Goal: Task Accomplishment & Management: Complete application form

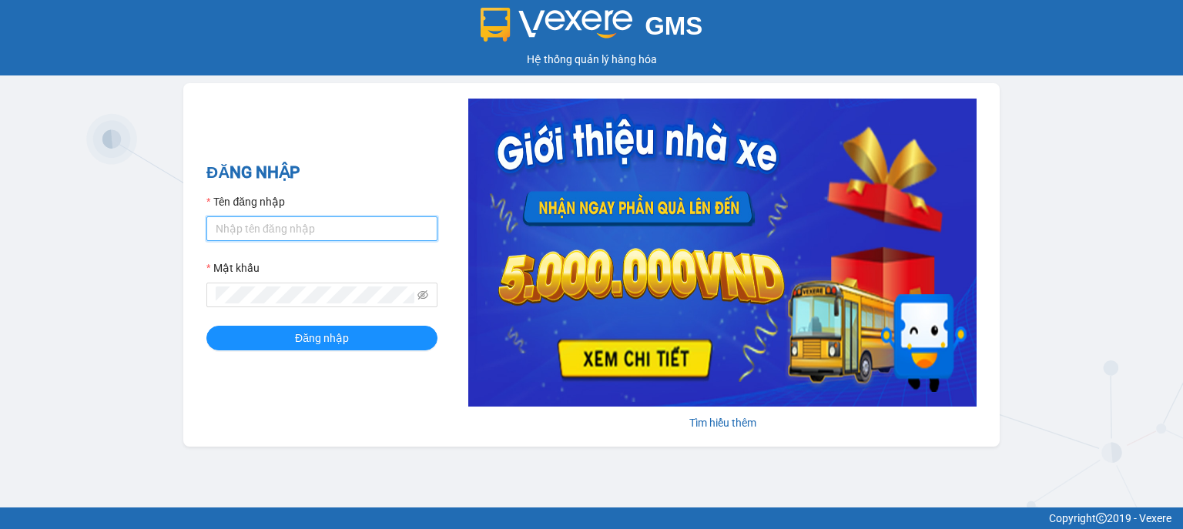
click at [246, 222] on input "Tên đăng nhập" at bounding box center [321, 228] width 231 height 25
type input "hocviecdn.hhg"
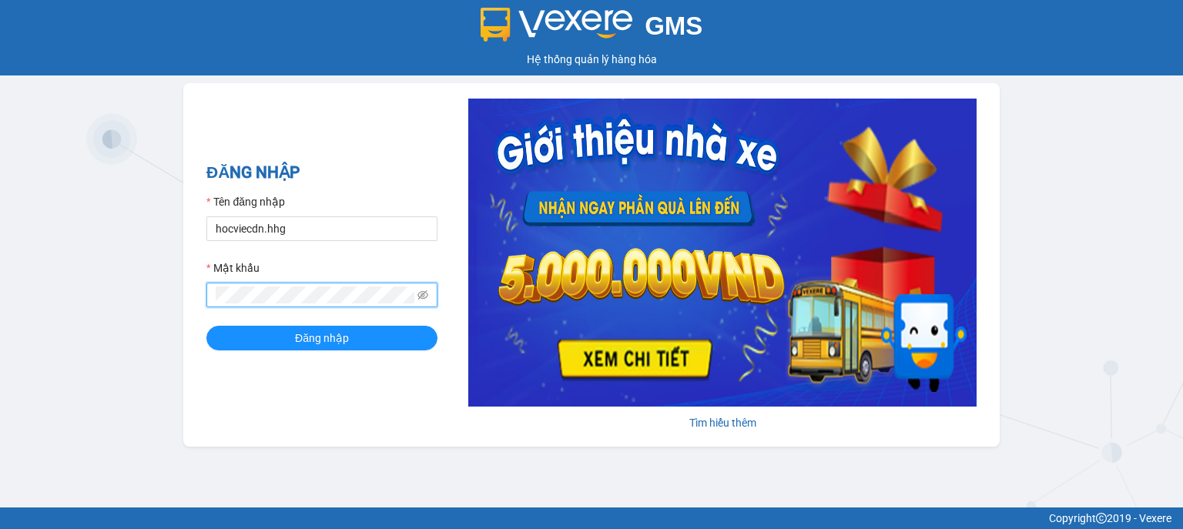
click at [206, 326] on button "Đăng nhập" at bounding box center [321, 338] width 231 height 25
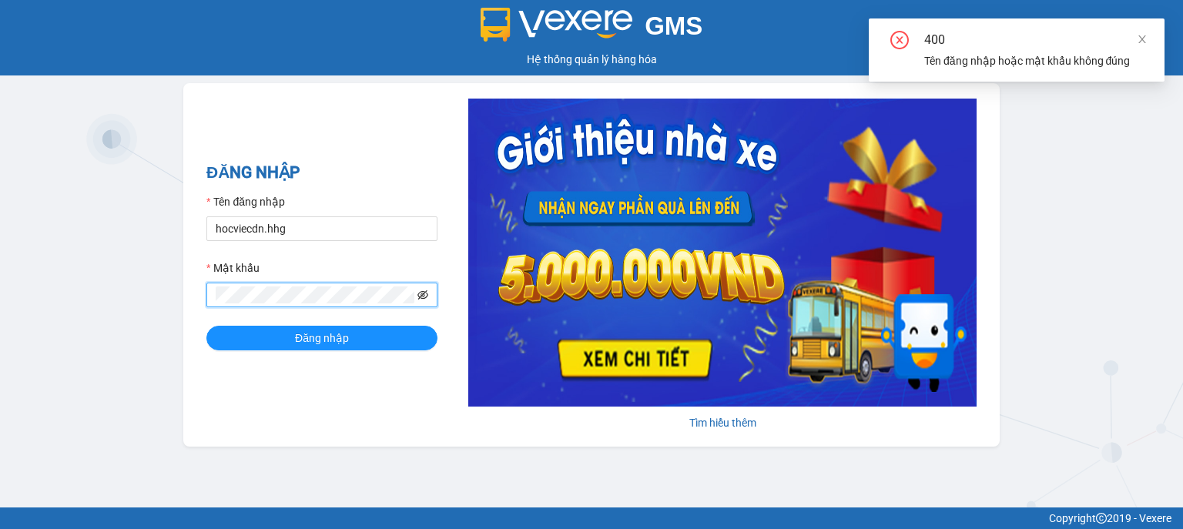
click at [423, 294] on icon "eye-invisible" at bounding box center [423, 294] width 11 height 9
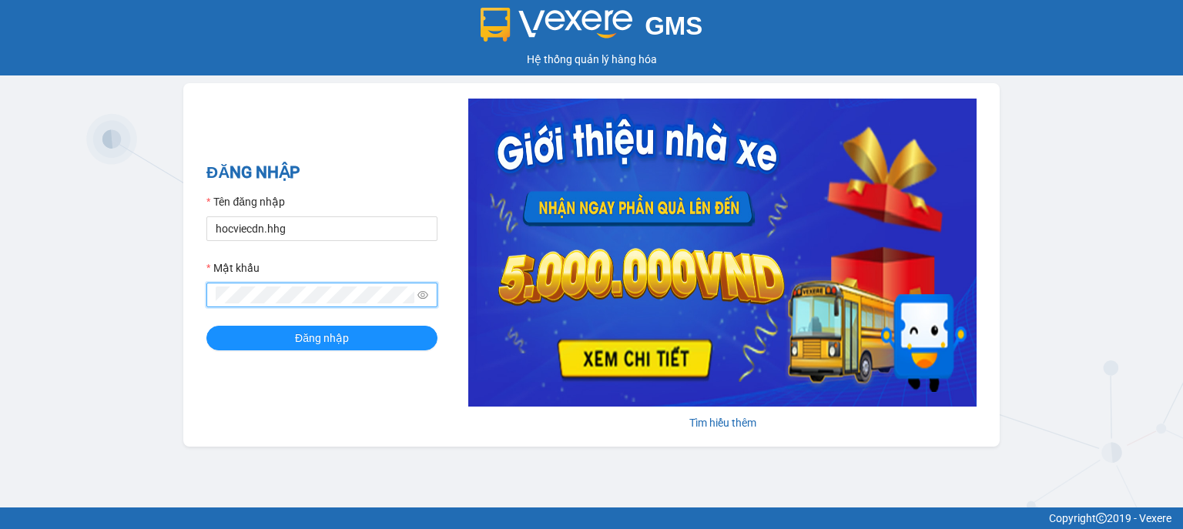
click at [206, 326] on button "Đăng nhập" at bounding box center [321, 338] width 231 height 25
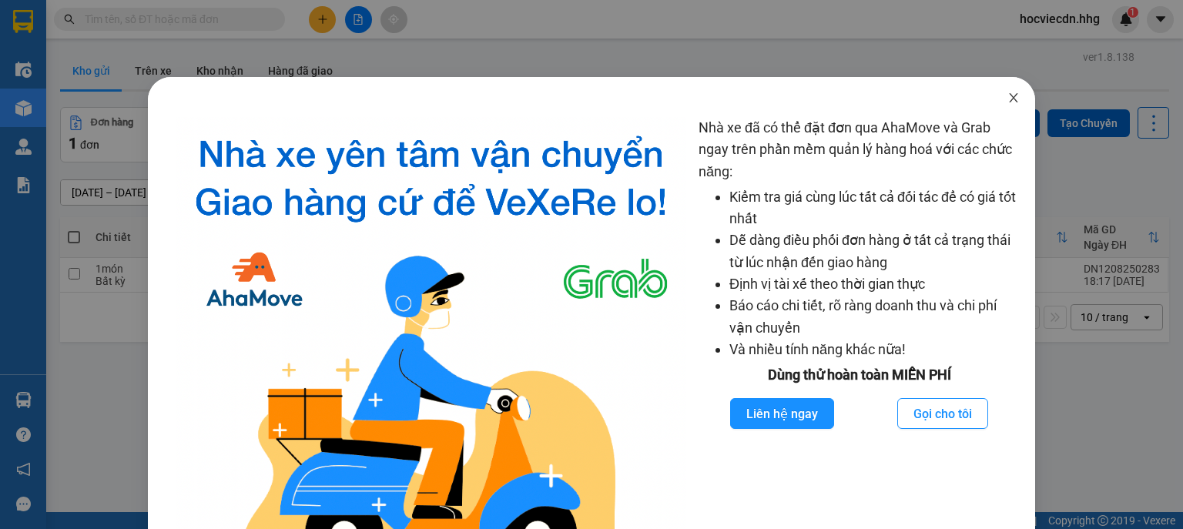
click at [1013, 102] on span "Close" at bounding box center [1013, 98] width 43 height 43
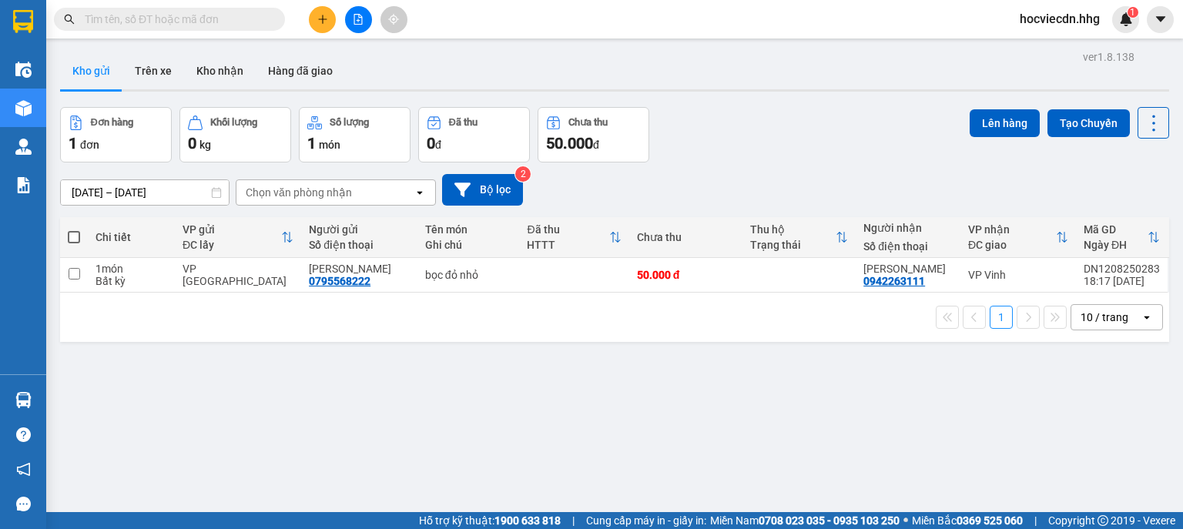
click at [321, 18] on icon "plus" at bounding box center [322, 19] width 11 height 11
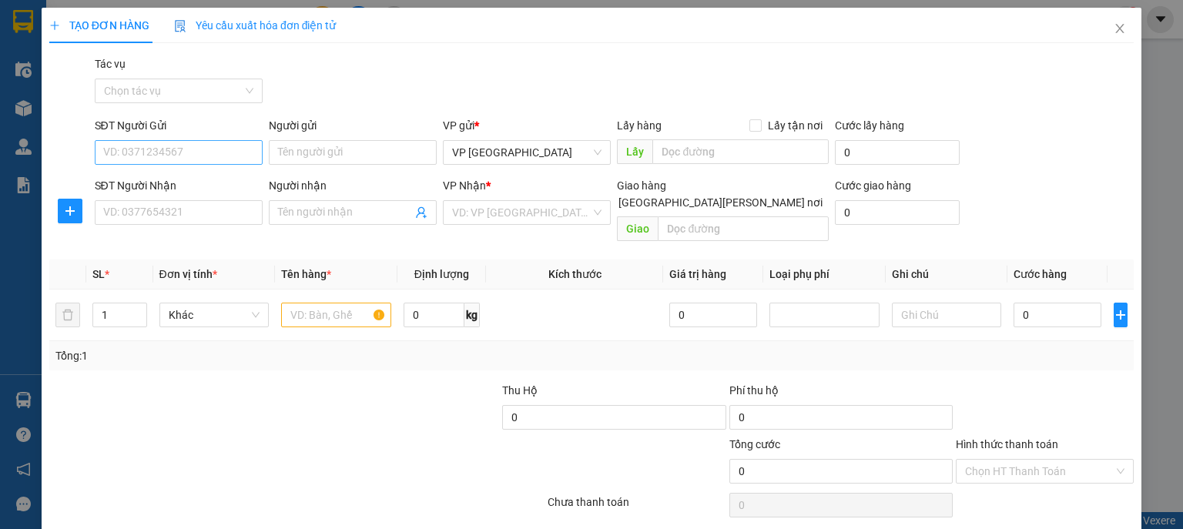
drag, startPoint x: 202, startPoint y: 169, endPoint x: 209, endPoint y: 151, distance: 19.3
click at [206, 163] on div "SĐT Người Gửi VD: 0371234567" at bounding box center [179, 144] width 168 height 54
click at [210, 150] on input "SĐT Người Gửi" at bounding box center [179, 152] width 168 height 25
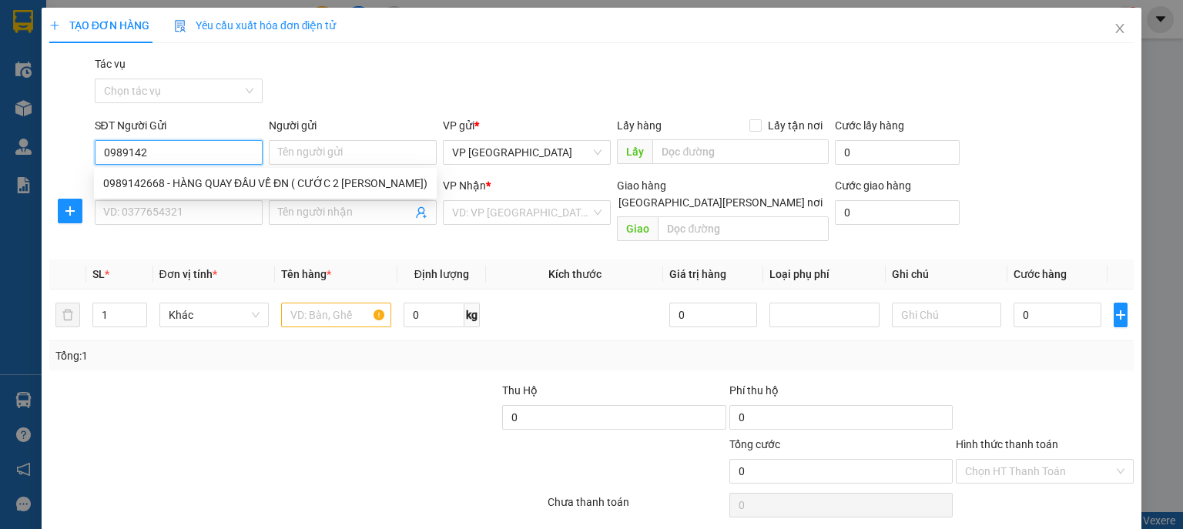
click at [129, 155] on input "0989142" at bounding box center [179, 152] width 168 height 25
click at [132, 152] on input "0989142" at bounding box center [179, 152] width 168 height 25
click at [176, 149] on input "0989042" at bounding box center [179, 152] width 168 height 25
click at [164, 186] on div "0989042956 - CT vải THL" at bounding box center [177, 183] width 148 height 17
type input "0989042956"
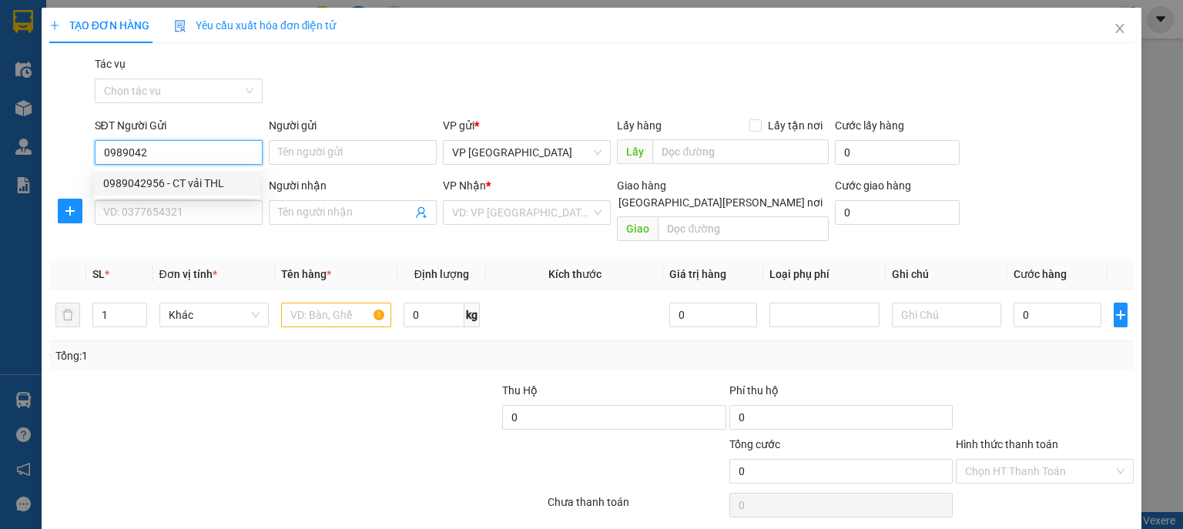
type input "CT vải THL"
type input "0989042956"
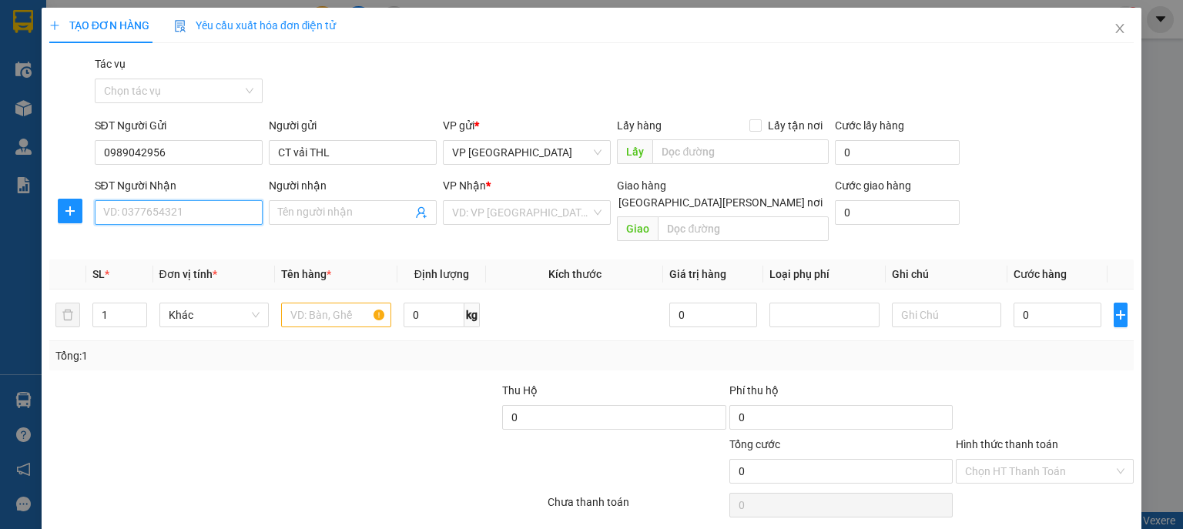
click at [175, 204] on input "SĐT Người Nhận" at bounding box center [179, 212] width 168 height 25
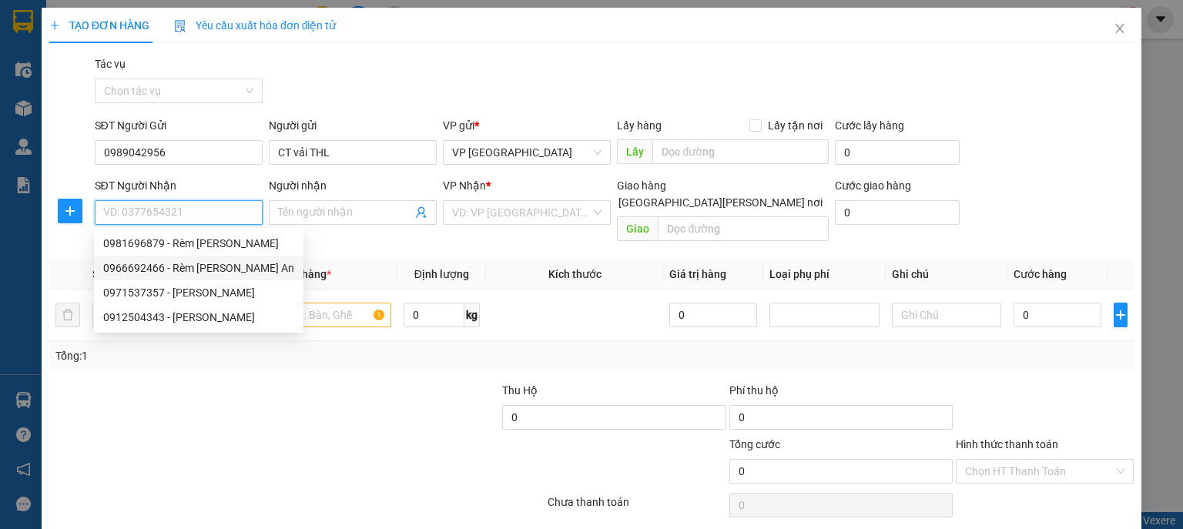
click at [198, 268] on div "0966692466 - Rèm Thành An" at bounding box center [198, 268] width 191 height 17
type input "0966692466"
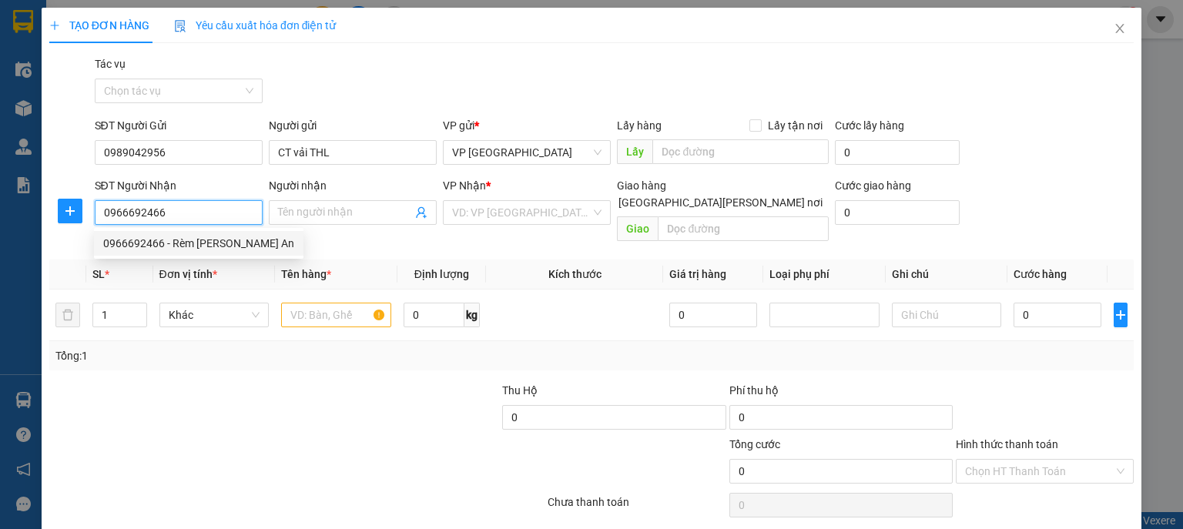
type input "Rèm Thành An"
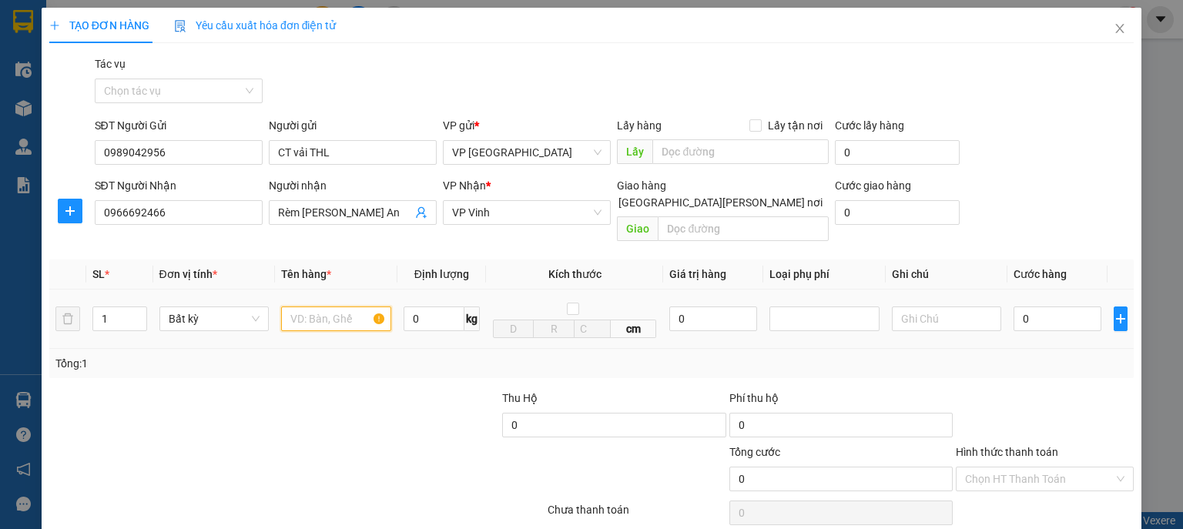
click at [318, 306] on input "text" at bounding box center [336, 318] width 110 height 25
type input "bọc trắng"
click at [1054, 306] on input "0" at bounding box center [1057, 318] width 88 height 25
type input "5"
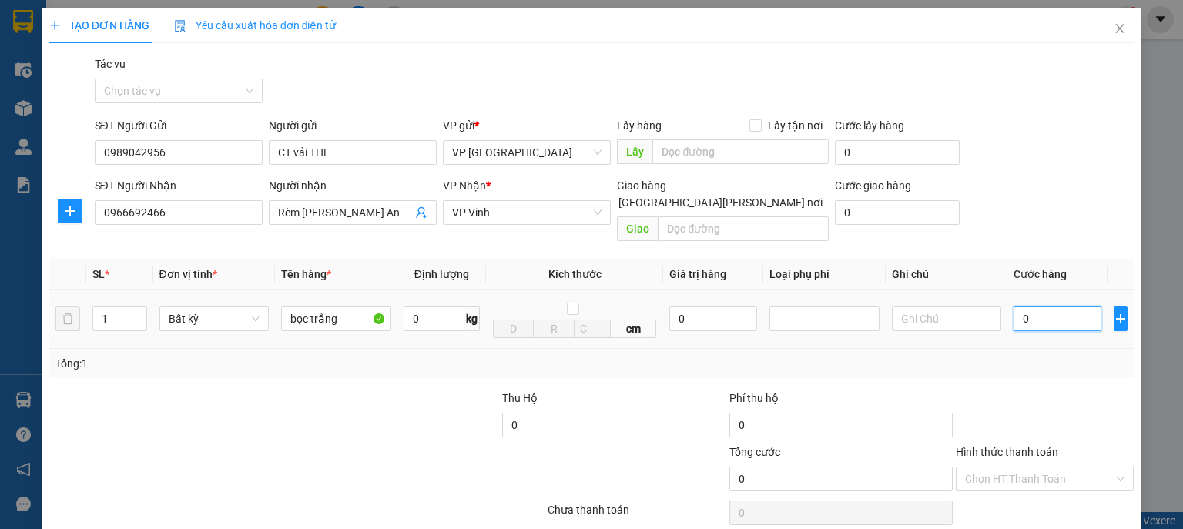
type input "5"
type input "50"
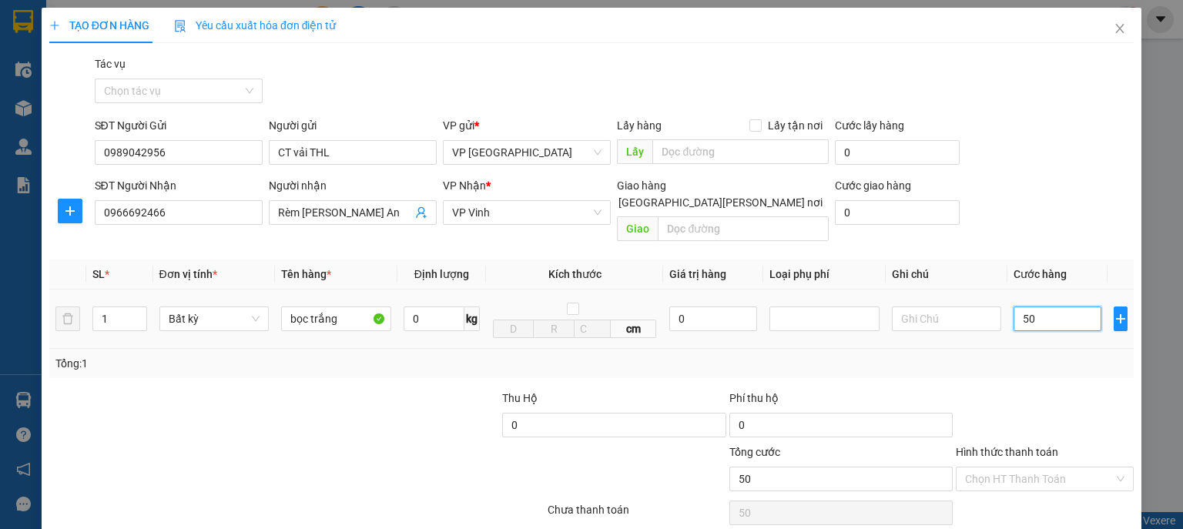
type input "500"
type input "5.000"
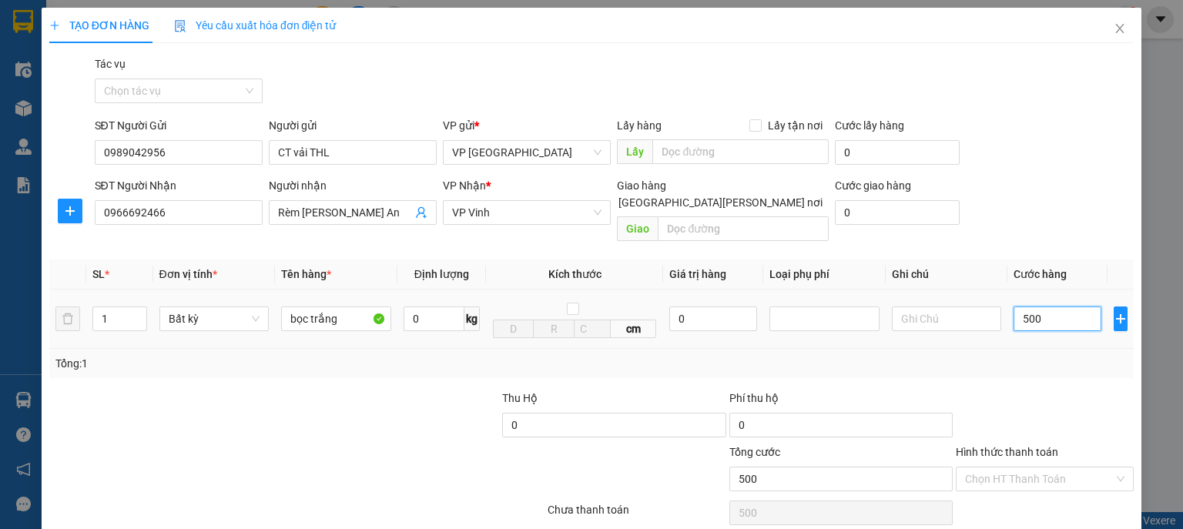
type input "5.000"
type input "50.000"
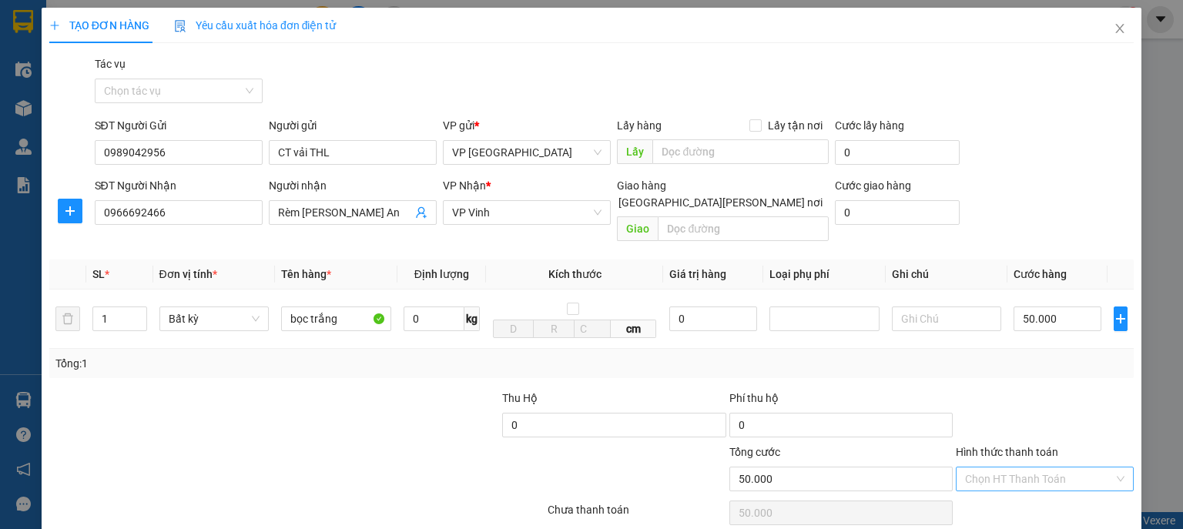
click at [1067, 467] on input "Hình thức thanh toán" at bounding box center [1039, 478] width 149 height 23
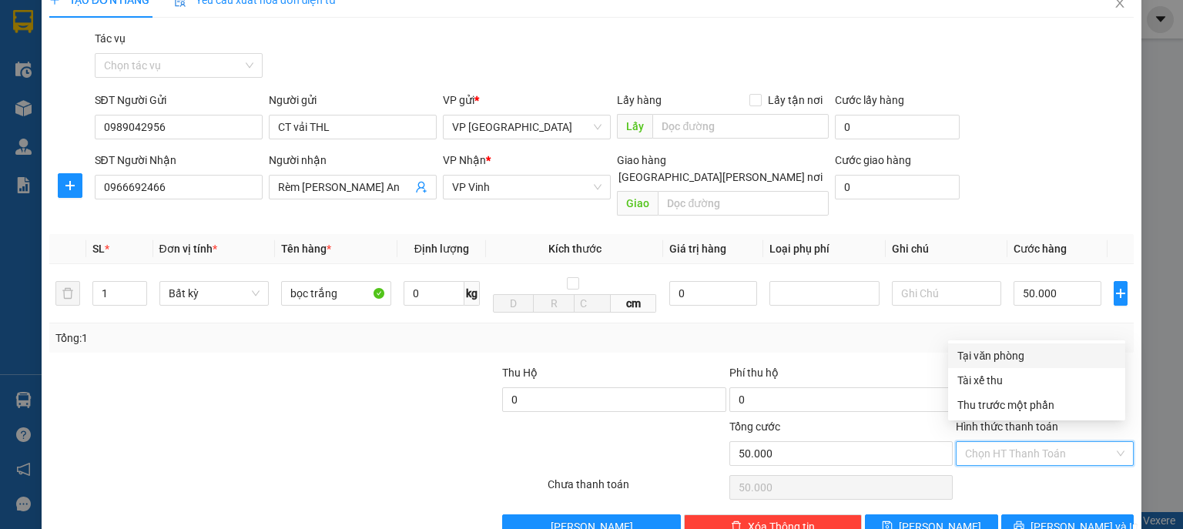
scroll to position [47, 0]
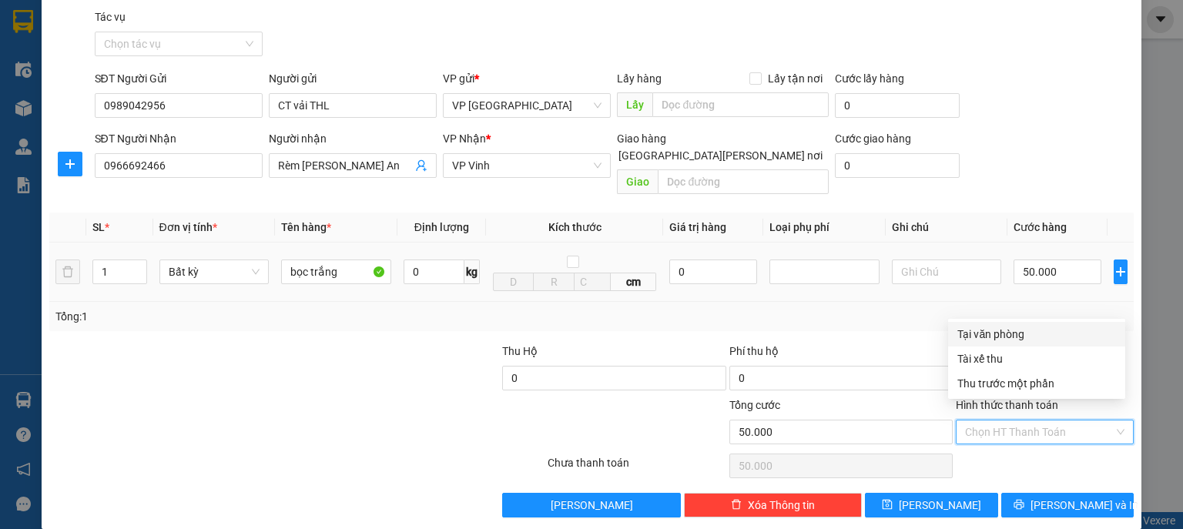
click at [1025, 274] on td "50.000" at bounding box center [1057, 272] width 100 height 59
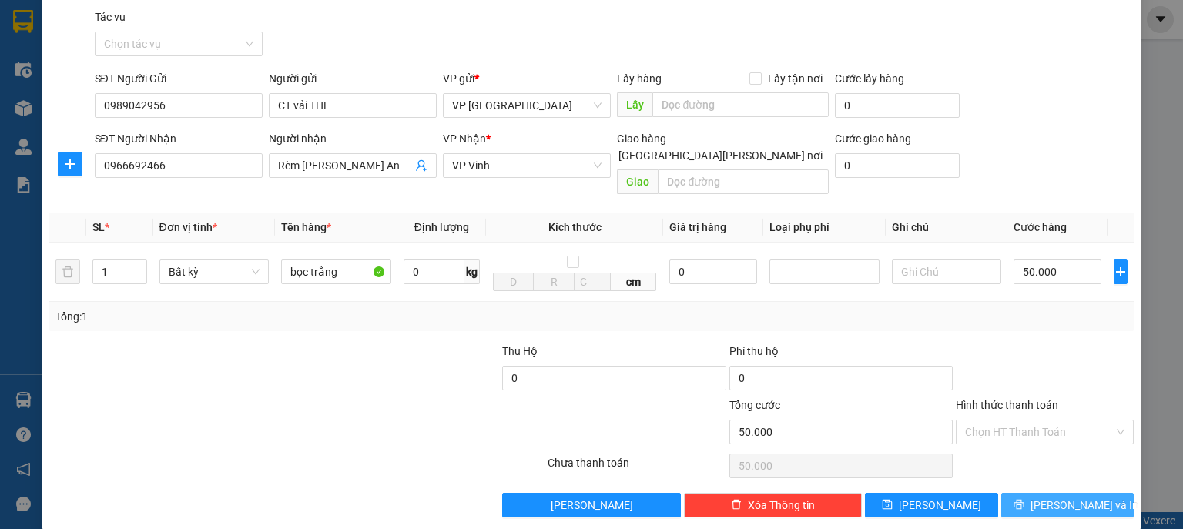
click at [1057, 497] on span "Lưu và In" at bounding box center [1084, 505] width 108 height 17
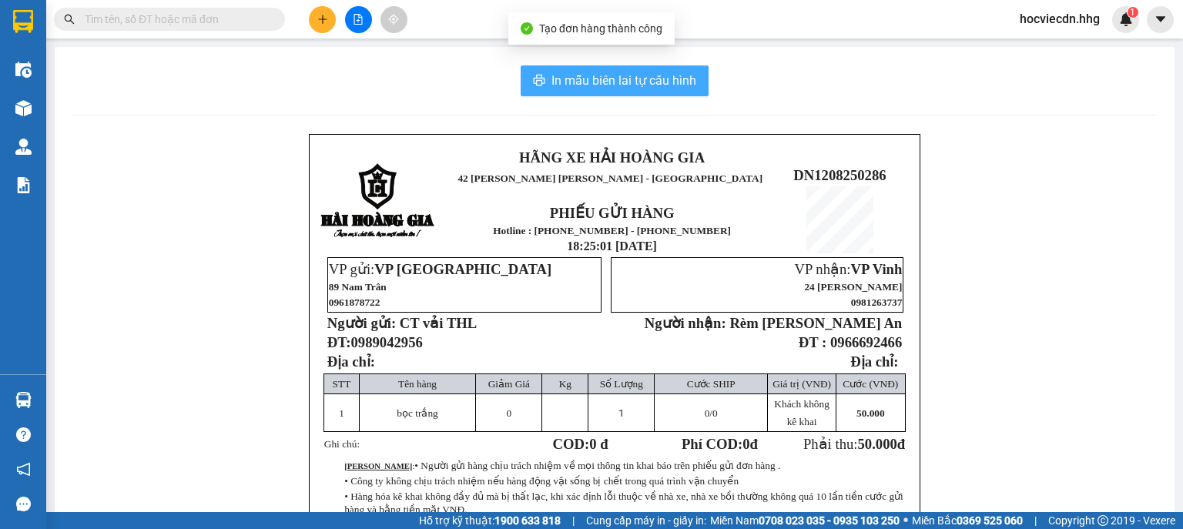
click at [641, 78] on span "In mẫu biên lai tự cấu hình" at bounding box center [623, 80] width 145 height 19
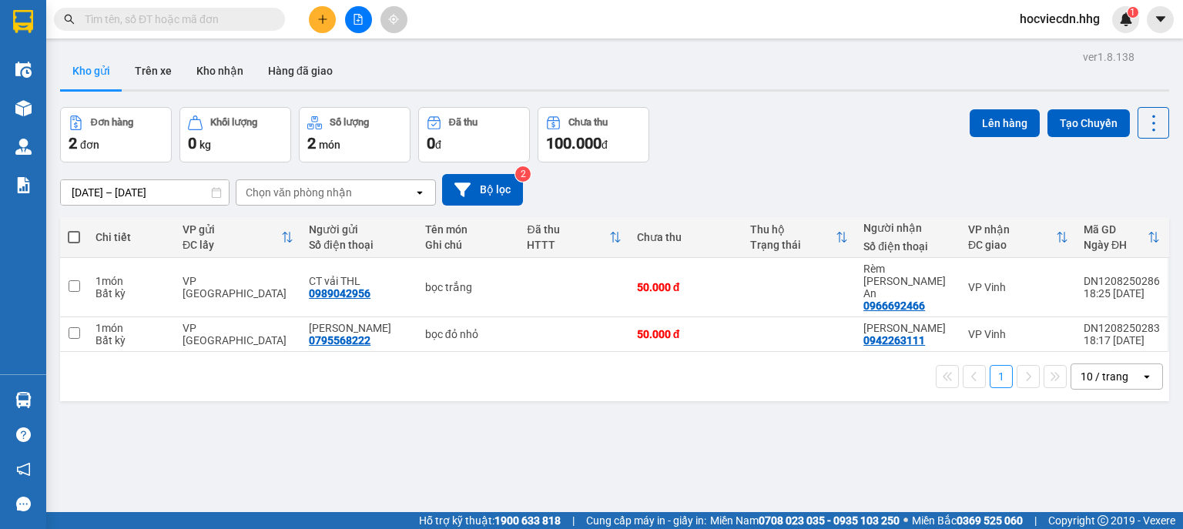
drag, startPoint x: 391, startPoint y: 167, endPoint x: 800, endPoint y: 182, distance: 409.2
click at [800, 182] on div "10/08/2025 – 12/08/2025 Press the down arrow key to interact with the calendar …" at bounding box center [614, 190] width 1109 height 32
click at [331, 18] on button at bounding box center [322, 19] width 27 height 27
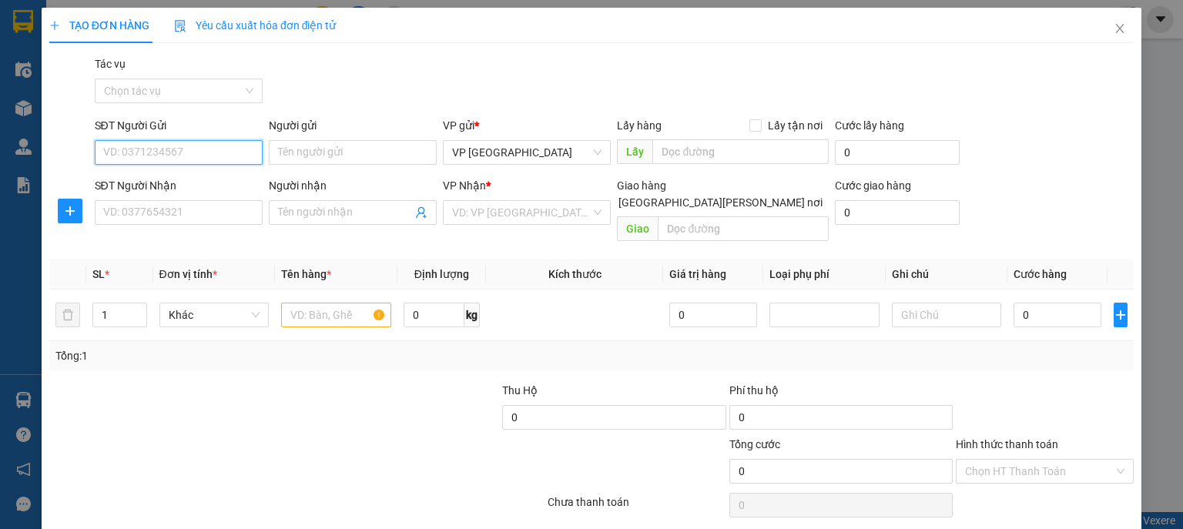
click at [216, 149] on input "SĐT Người Gửi" at bounding box center [179, 152] width 168 height 25
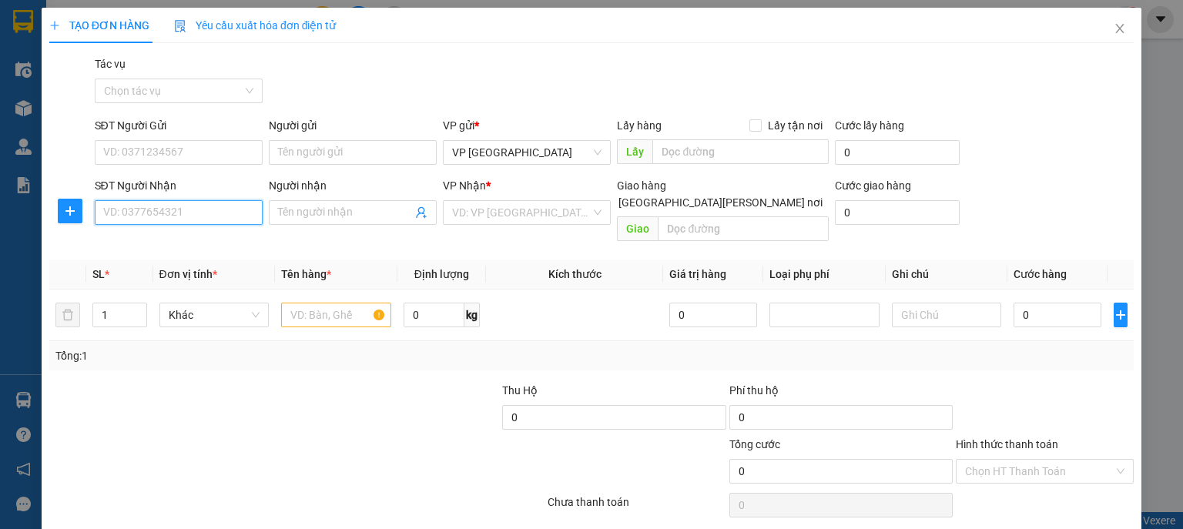
click at [203, 215] on input "SĐT Người Nhận" at bounding box center [179, 212] width 168 height 25
type input "0857627999"
click at [227, 136] on div "SĐT Người Gửi" at bounding box center [179, 128] width 168 height 23
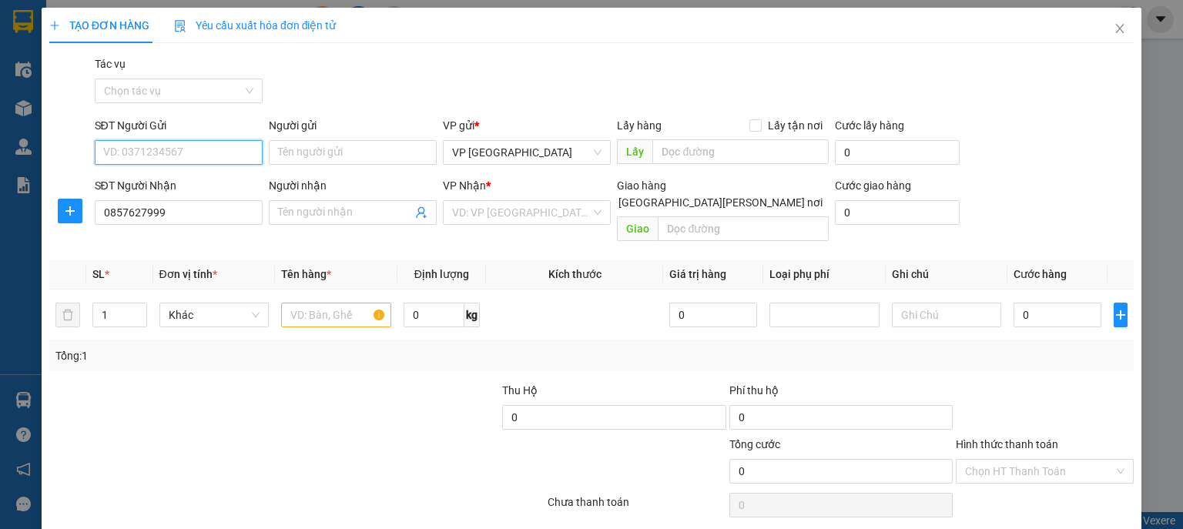
click at [236, 152] on input "SĐT Người Gửi" at bounding box center [179, 152] width 168 height 25
type input "0971548185"
click at [507, 221] on input "search" at bounding box center [521, 212] width 139 height 23
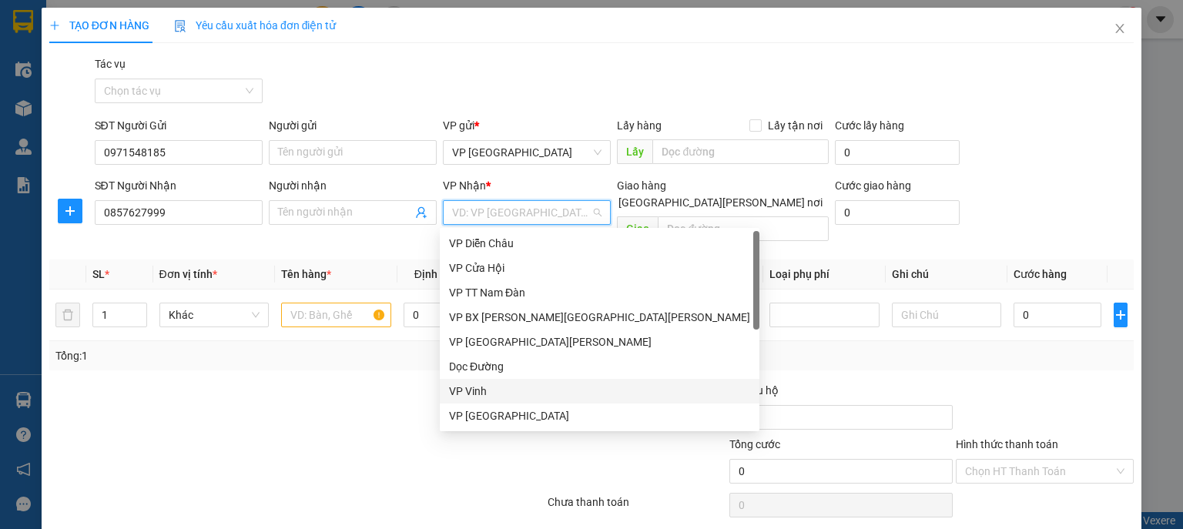
click at [490, 386] on div "VP Vinh" at bounding box center [599, 391] width 301 height 17
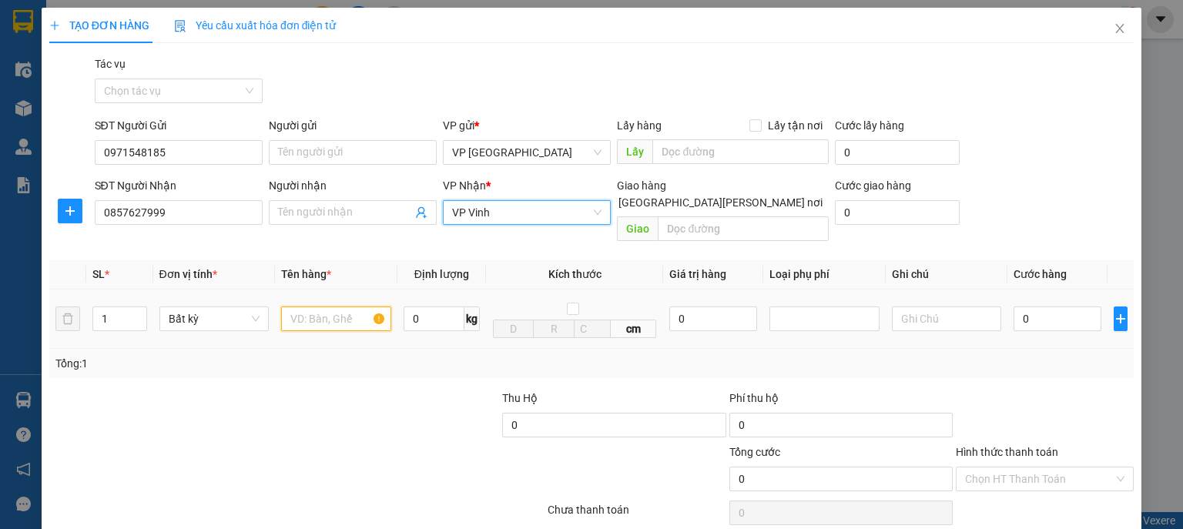
click at [357, 306] on input "text" at bounding box center [336, 318] width 110 height 25
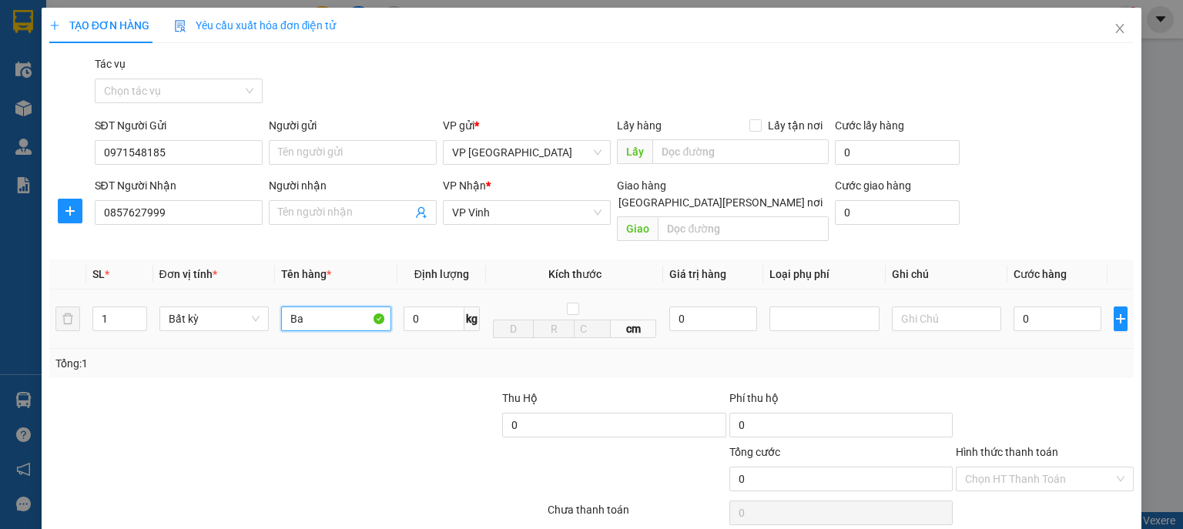
type input "B"
type input "Bì xanh nhỏ"
click at [1046, 306] on input "0" at bounding box center [1057, 318] width 88 height 25
click at [1058, 306] on input "0" at bounding box center [1057, 318] width 88 height 25
type input "04"
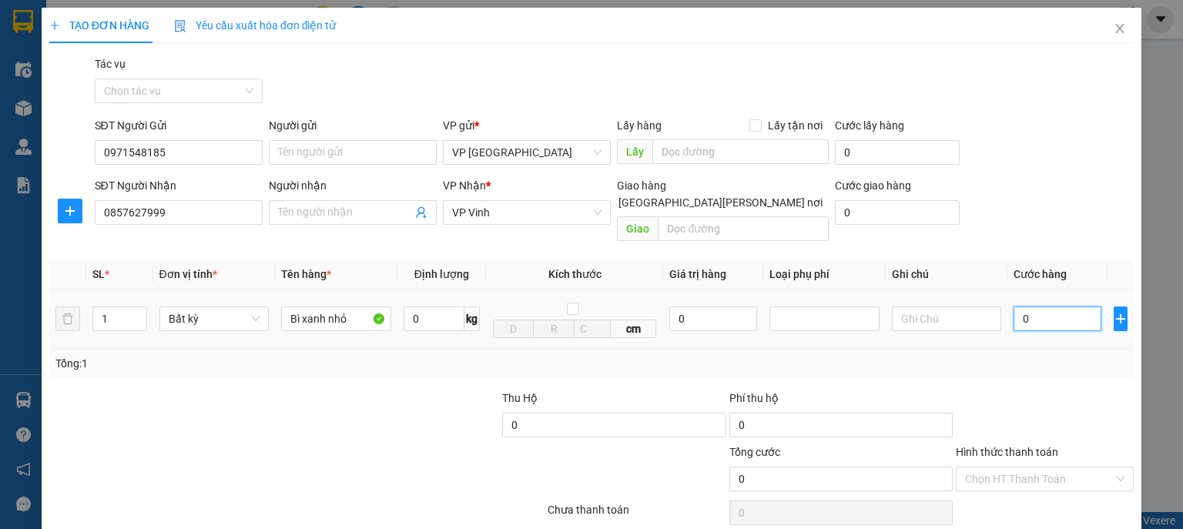
type input "4"
type input "040"
type input "40"
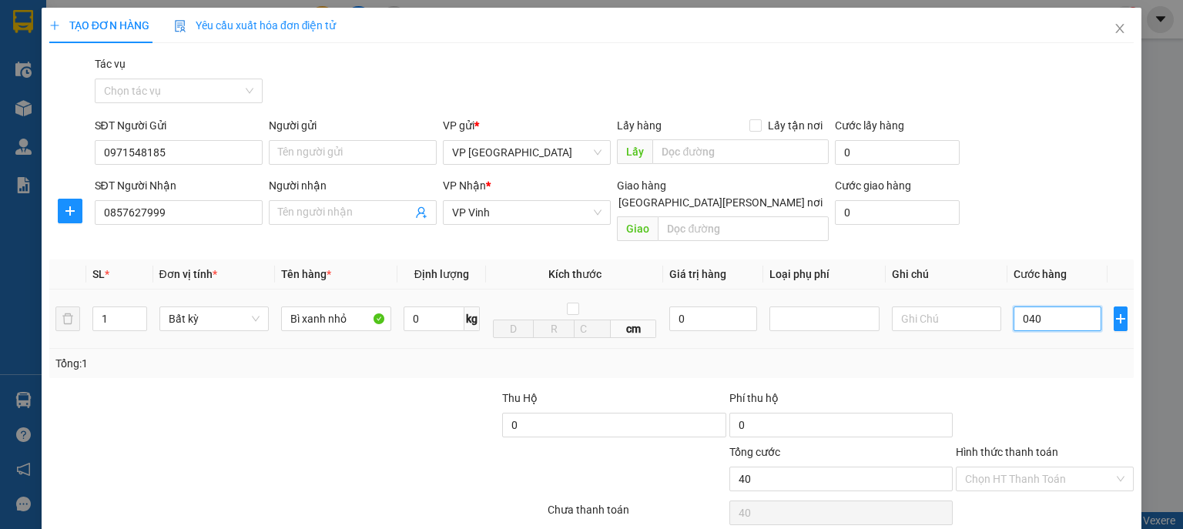
type input "0.400"
type input "400"
type input "04.000"
type input "4.000"
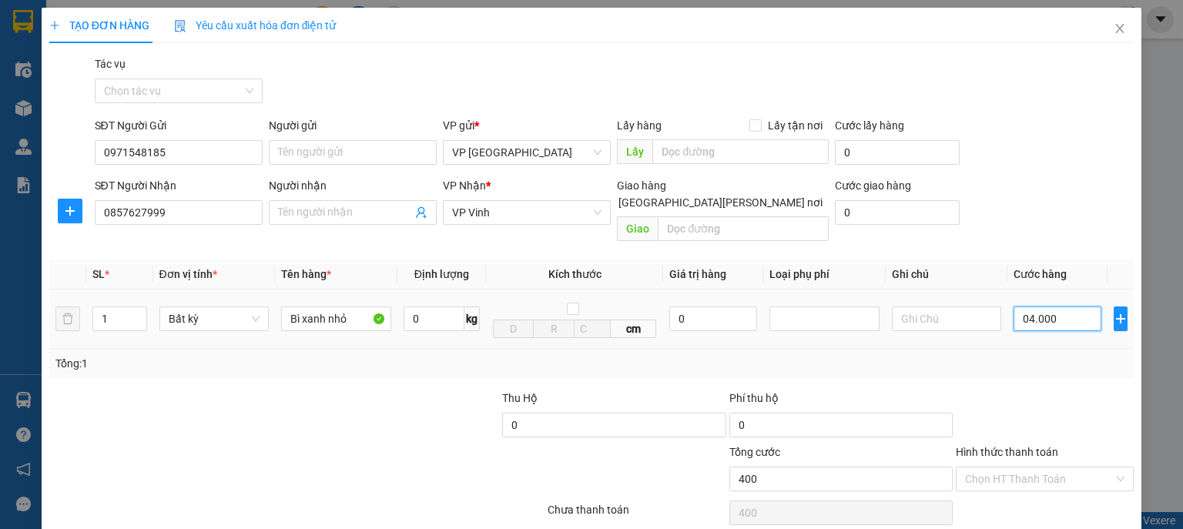
type input "4.000"
type input "040.000"
type input "40.000"
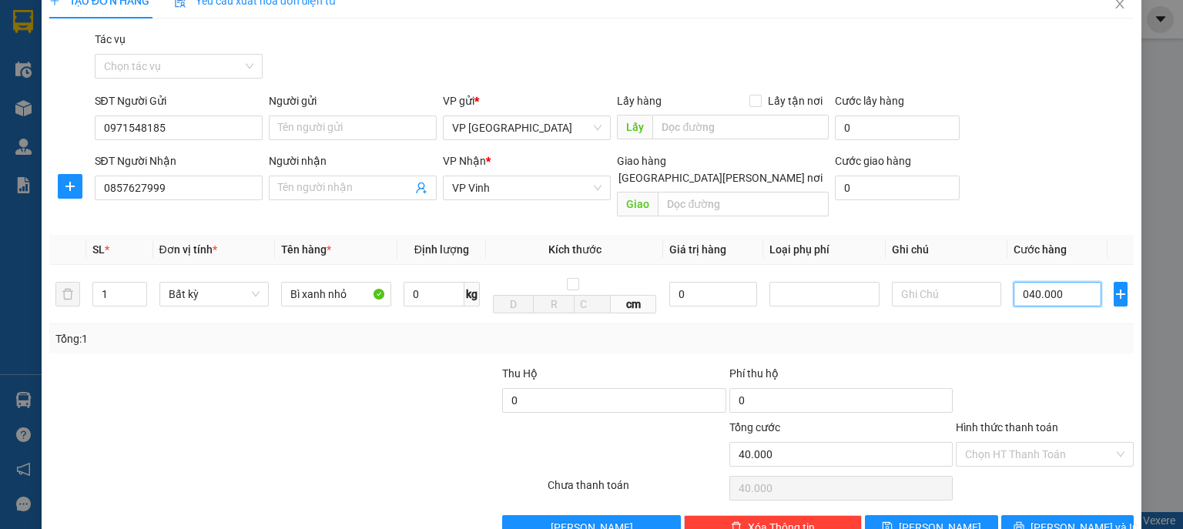
scroll to position [47, 0]
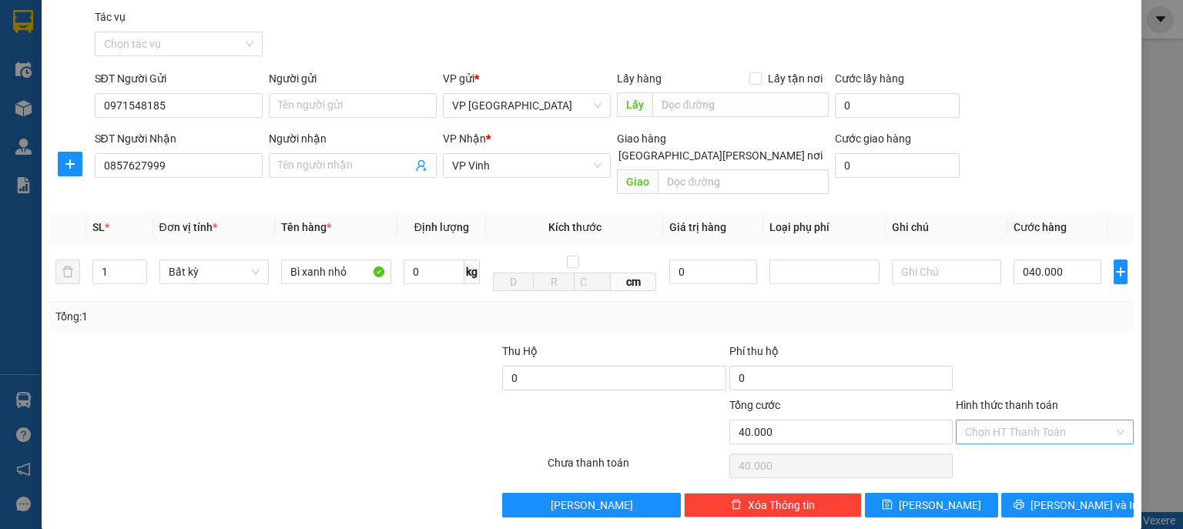
type input "40.000"
click at [1020, 420] on input "Hình thức thanh toán" at bounding box center [1039, 431] width 149 height 23
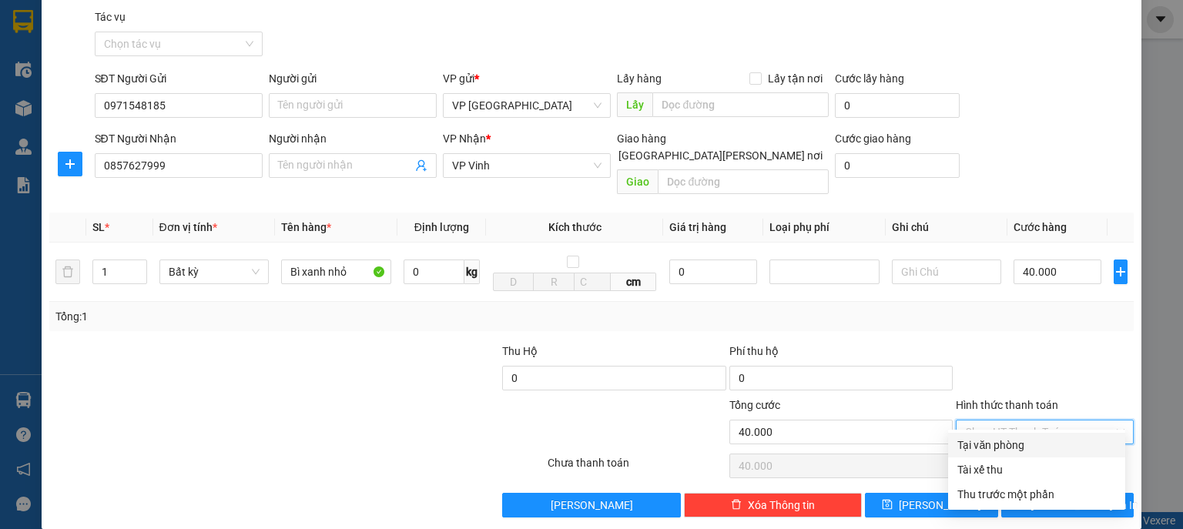
click at [1006, 437] on div "Tại văn phòng" at bounding box center [1036, 445] width 159 height 17
type input "0"
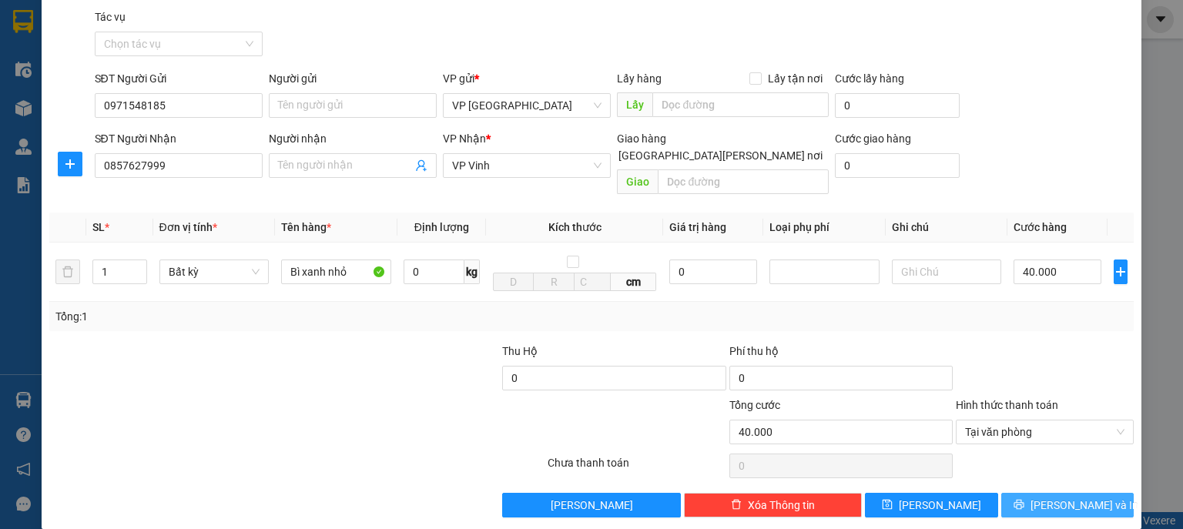
click at [1090, 493] on button "Lưu và In" at bounding box center [1067, 505] width 133 height 25
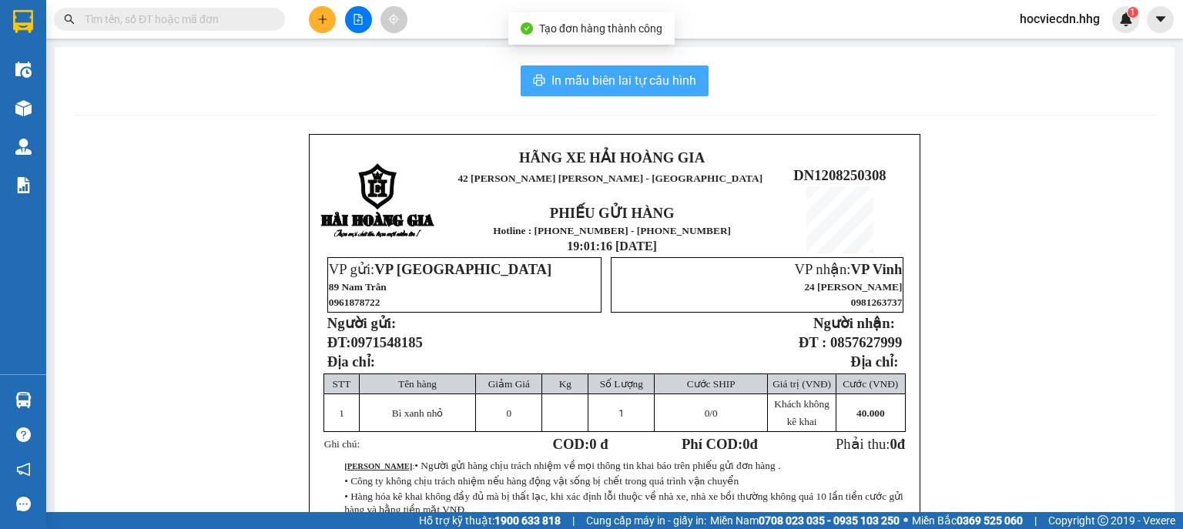
drag, startPoint x: 644, startPoint y: 79, endPoint x: 715, endPoint y: 102, distance: 75.0
click at [644, 79] on span "In mẫu biên lai tự cấu hình" at bounding box center [623, 80] width 145 height 19
